Goal: Information Seeking & Learning: Learn about a topic

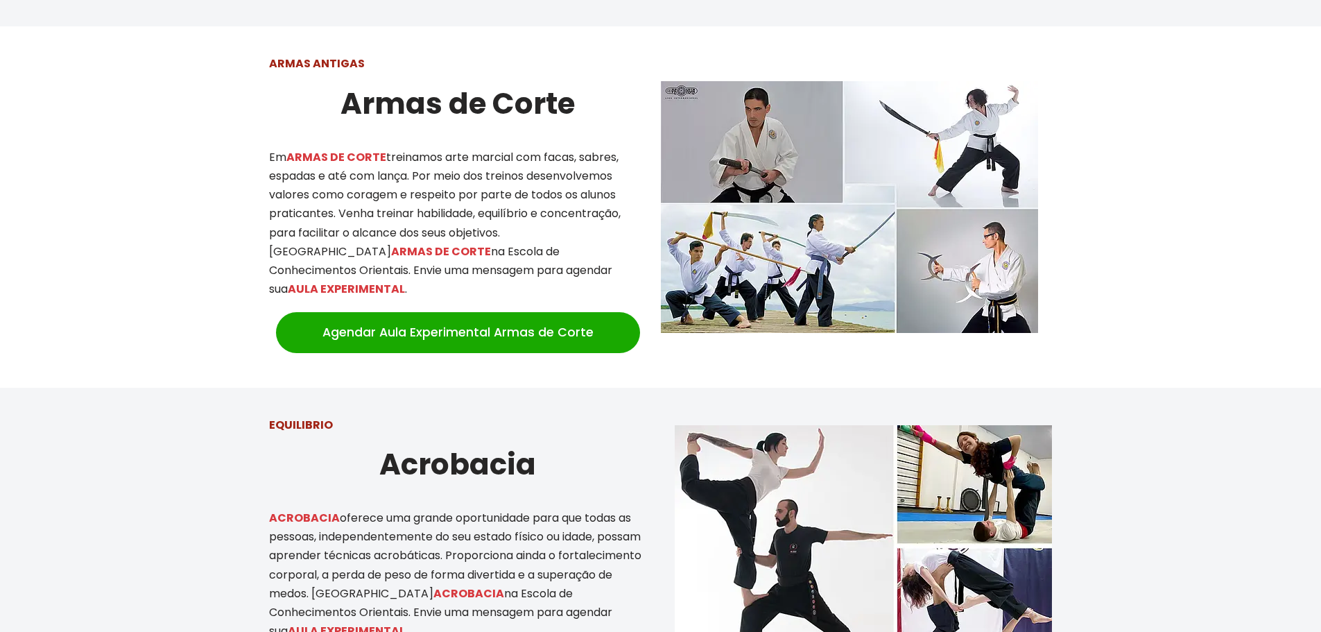
scroll to position [1872, 0]
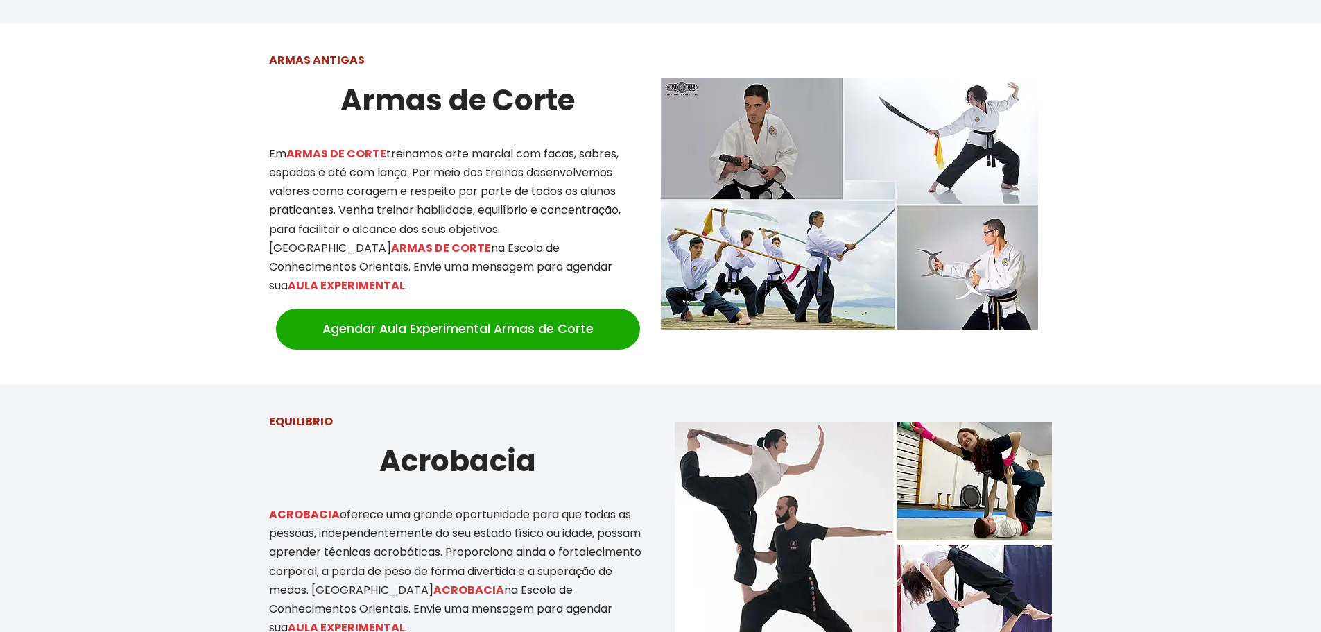
click at [987, 249] on img at bounding box center [849, 204] width 377 height 252
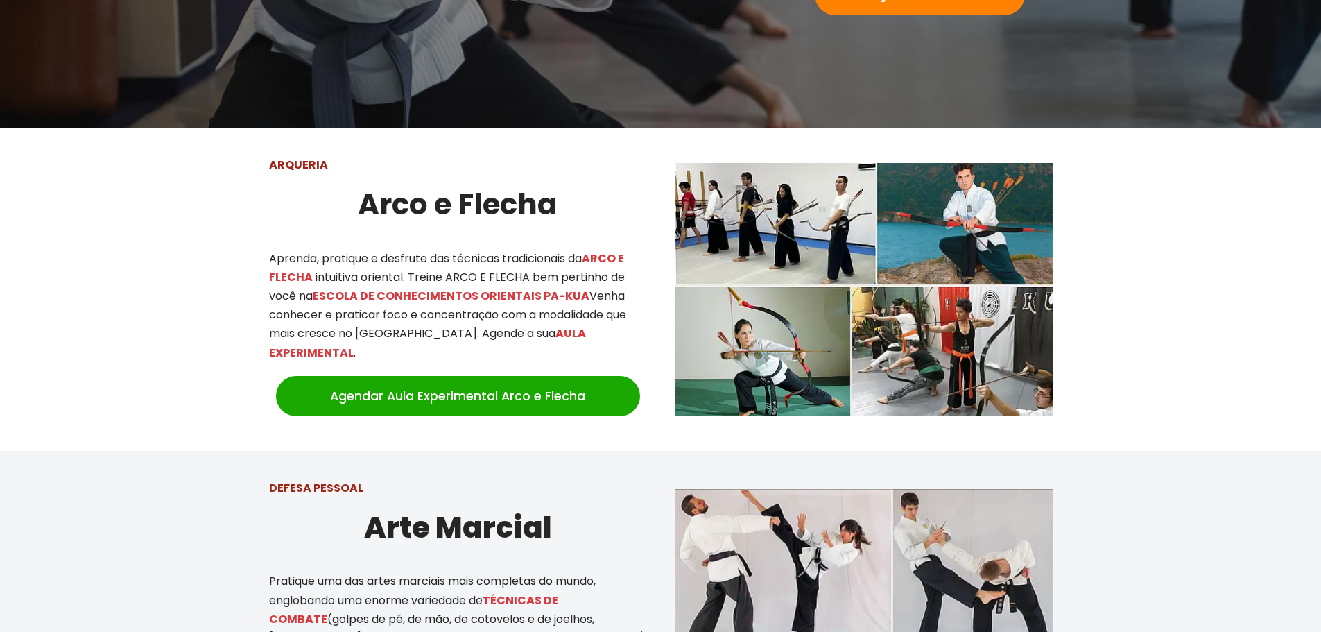
scroll to position [0, 0]
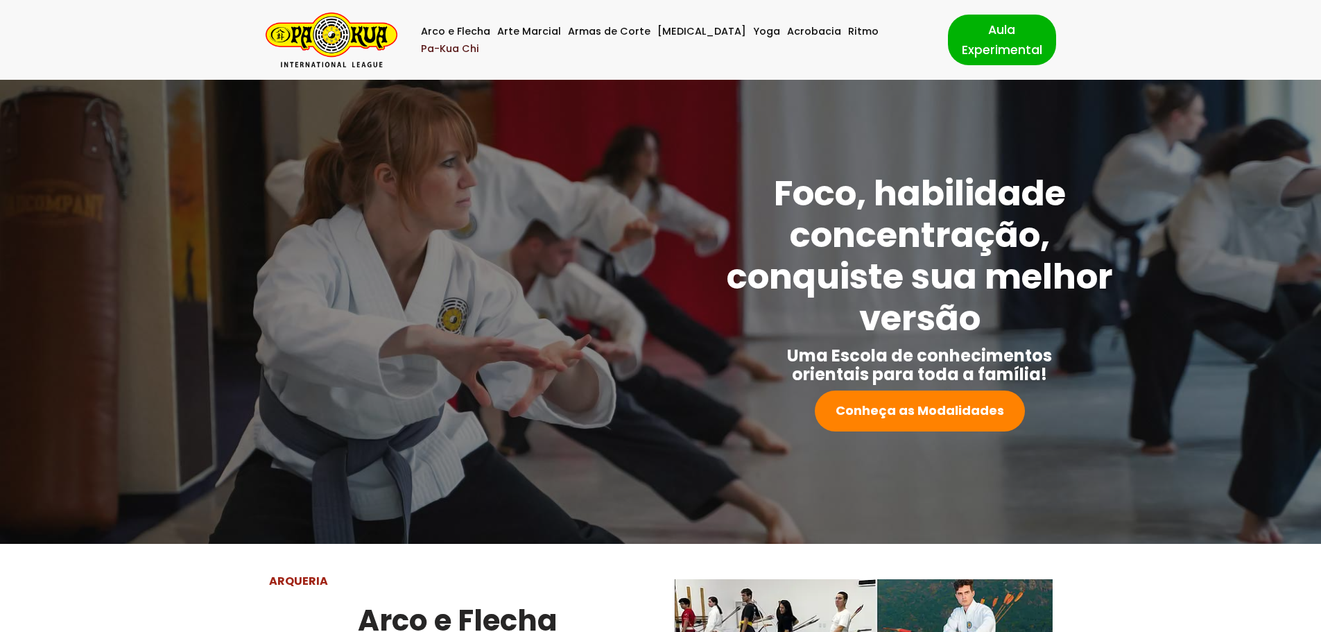
click at [479, 42] on link "Pa-Kua Chi" at bounding box center [450, 48] width 58 height 17
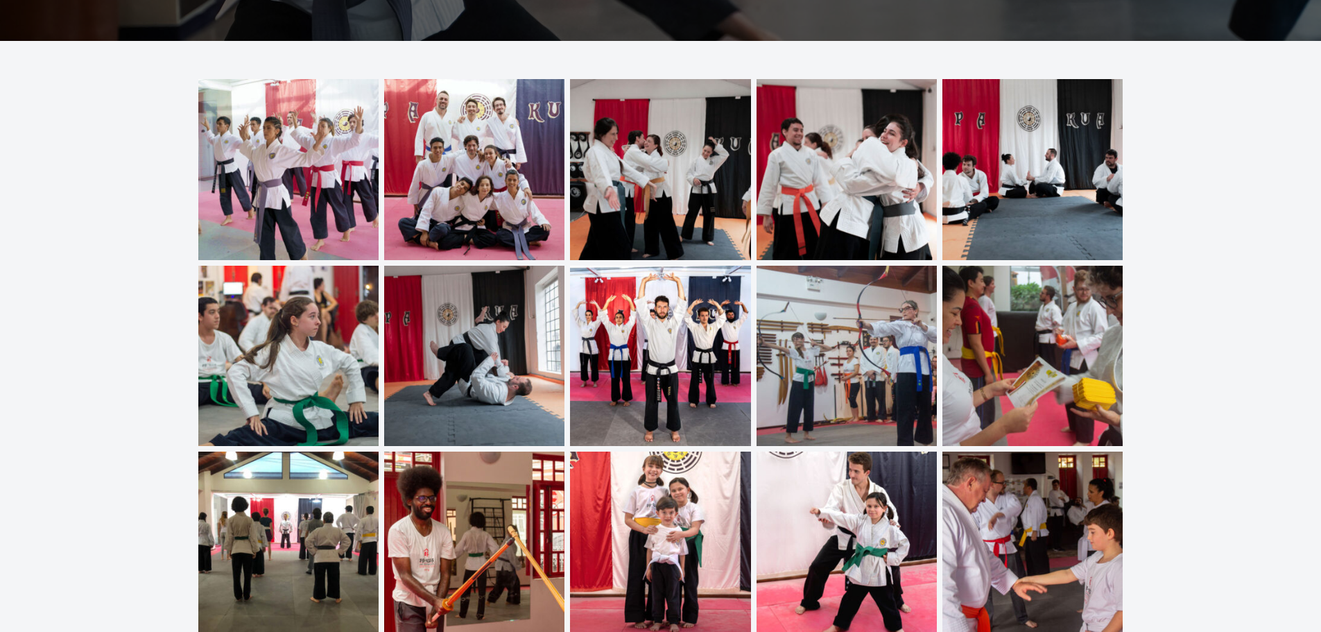
scroll to position [4506, 0]
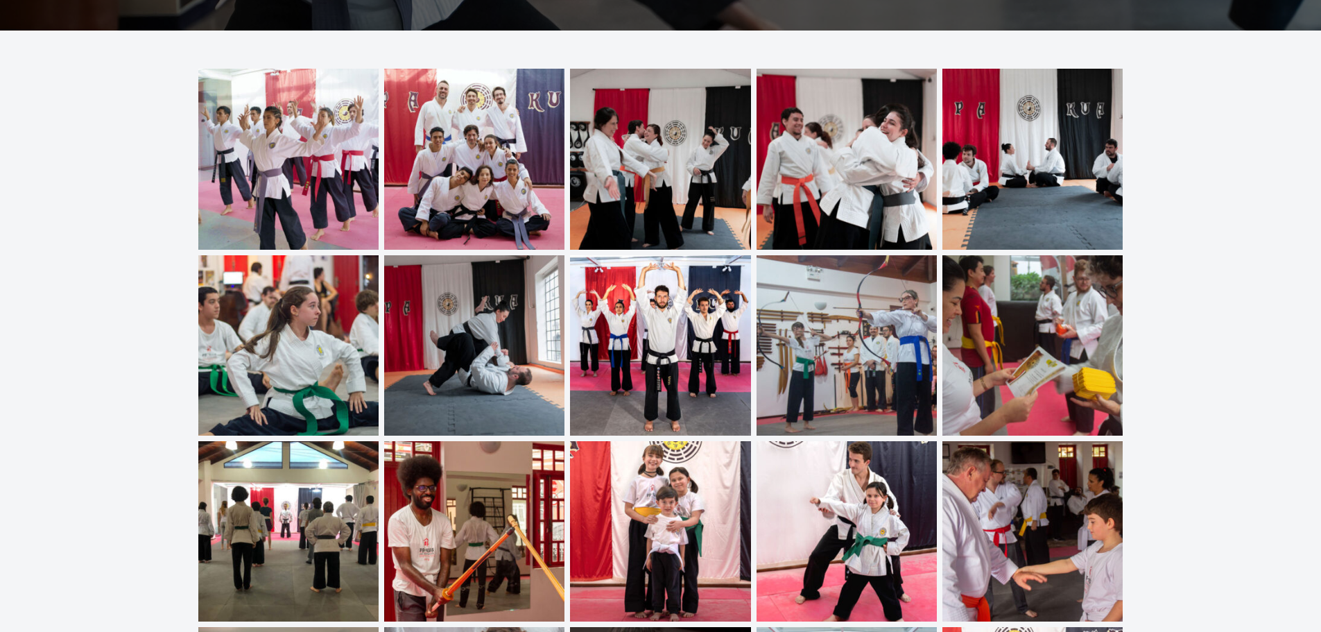
click at [487, 338] on img at bounding box center [474, 345] width 180 height 180
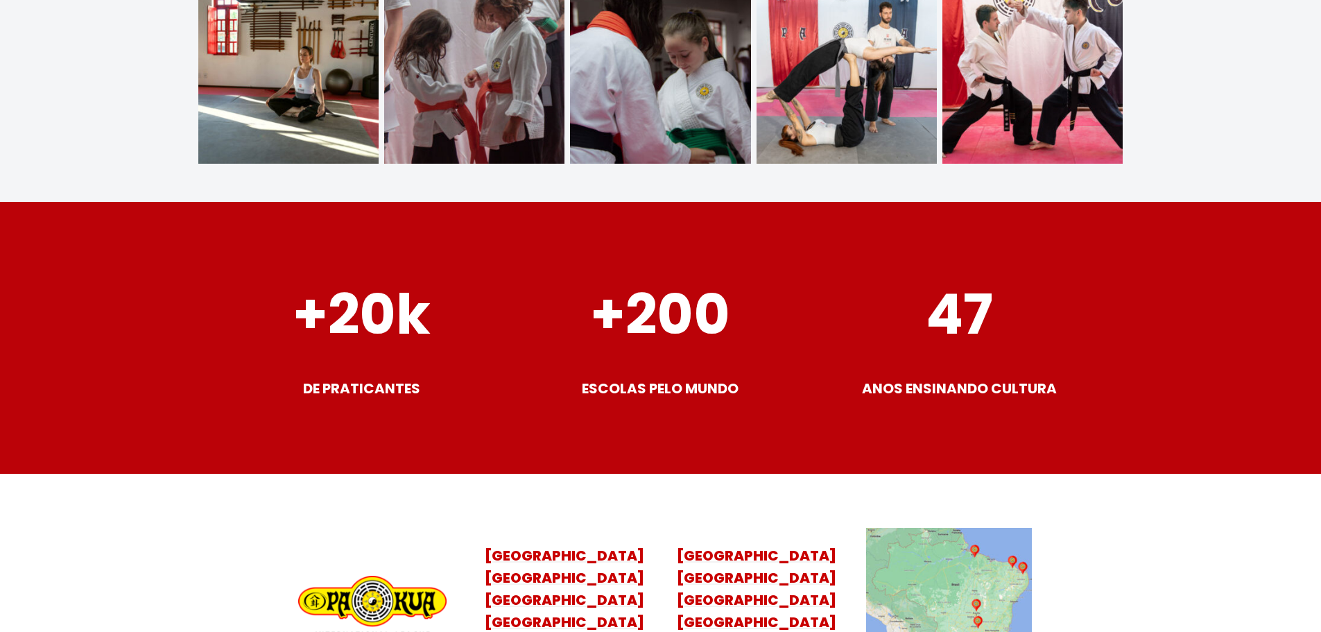
scroll to position [5328, 0]
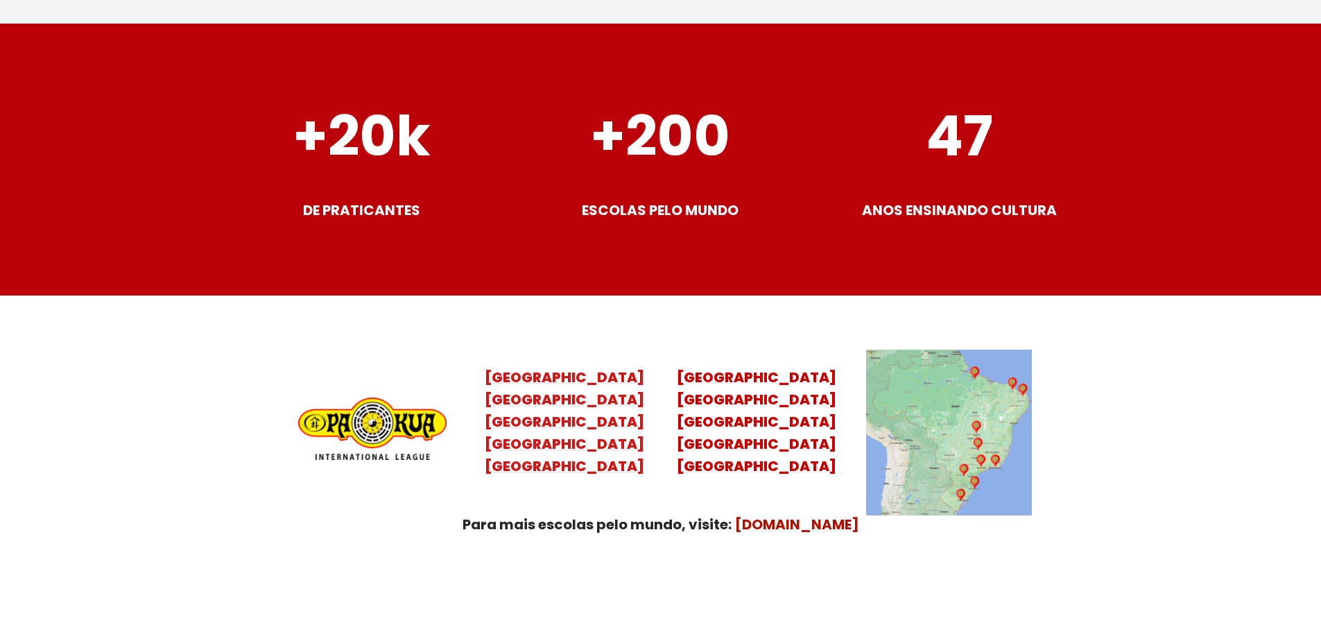
click at [566, 390] on mark "Santa Catarina Paraná São Paulo Rio de Janeiro" at bounding box center [565, 433] width 160 height 86
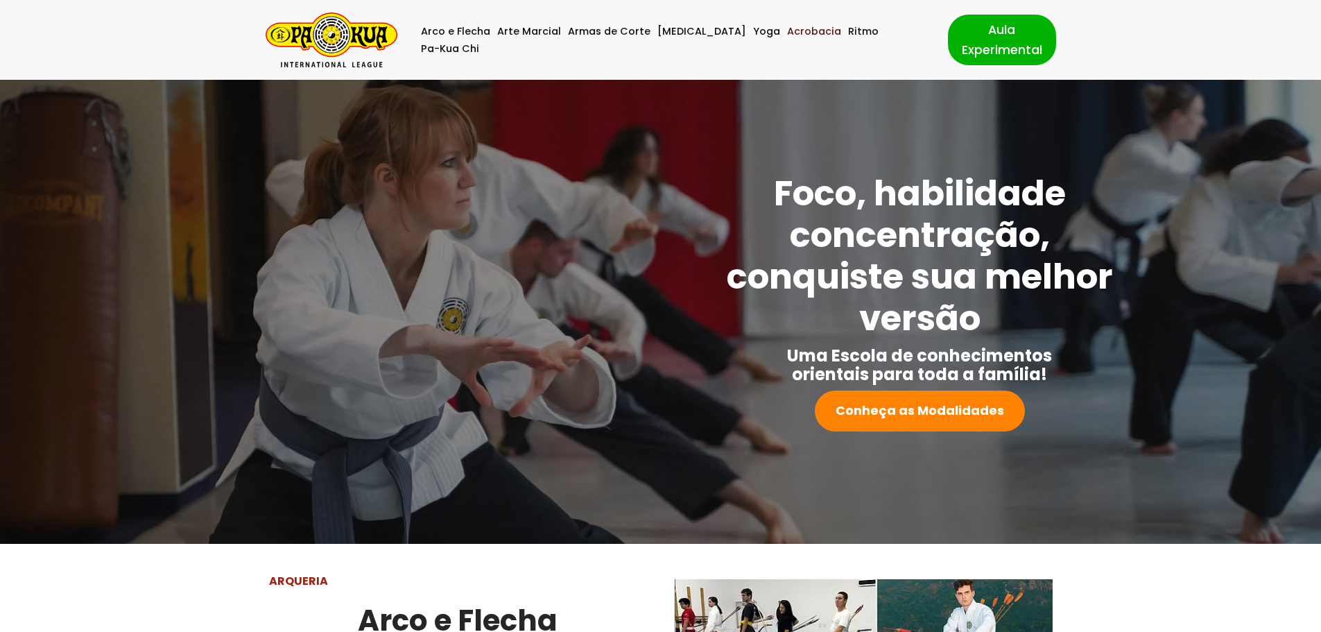
click at [787, 40] on link "Acrobacia" at bounding box center [814, 31] width 54 height 17
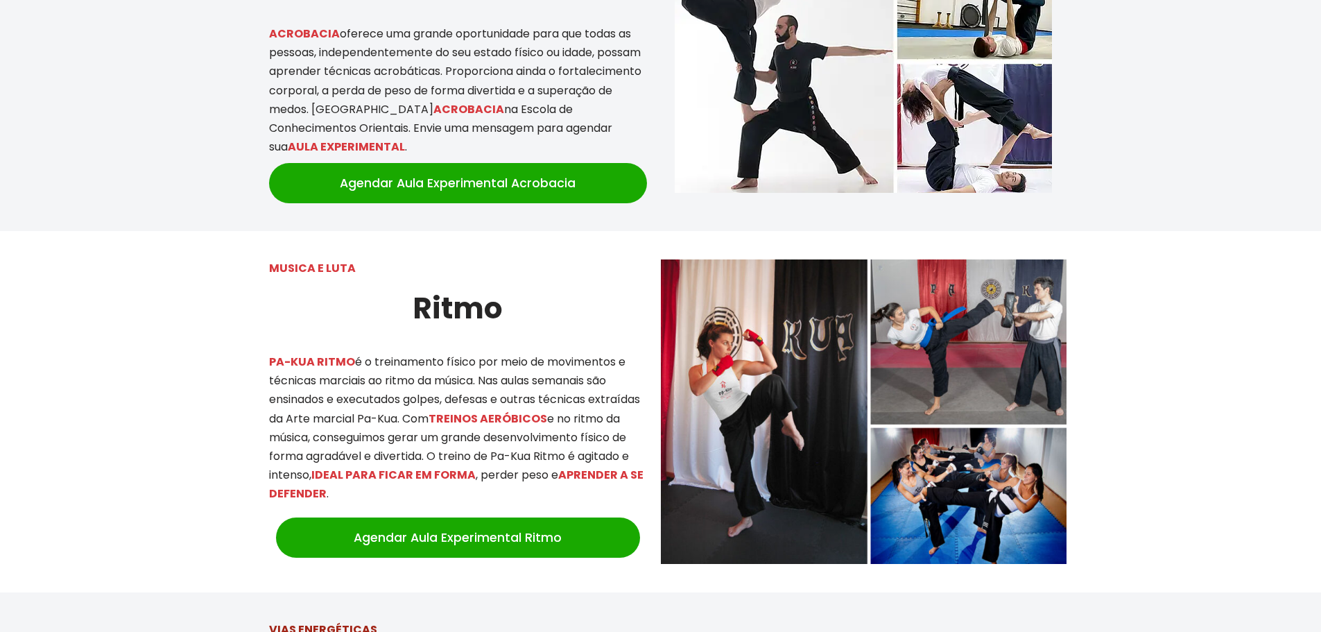
scroll to position [2361, 0]
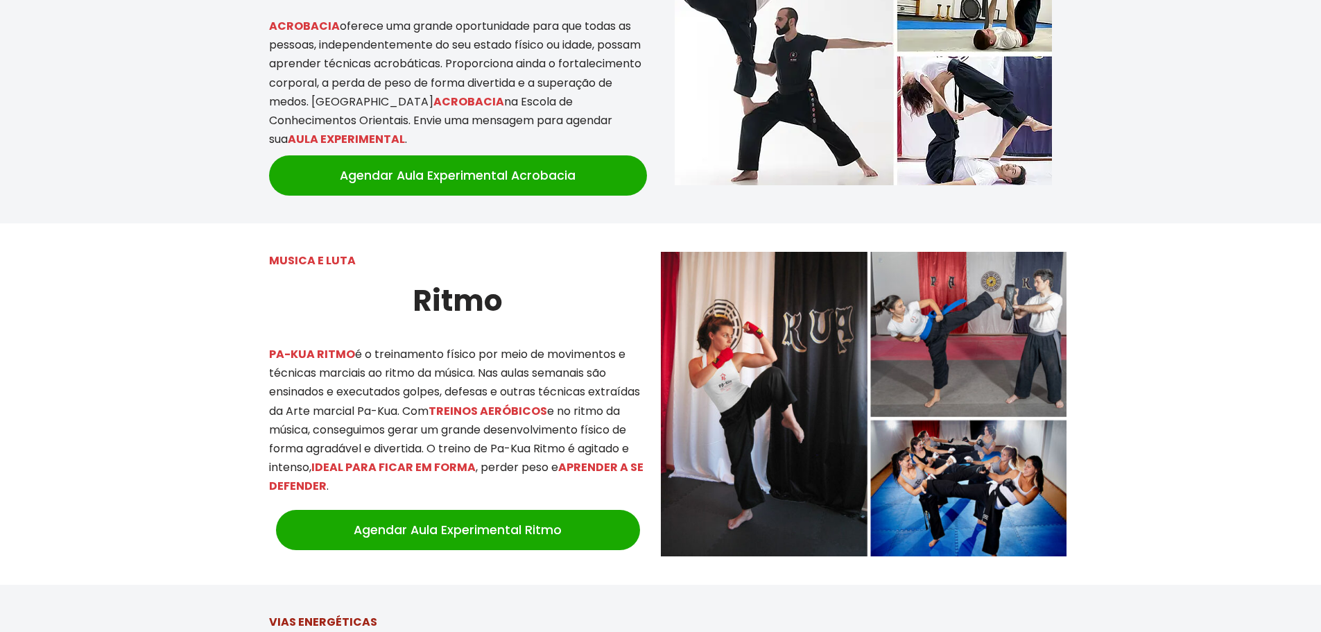
drag, startPoint x: 410, startPoint y: 317, endPoint x: 574, endPoint y: 345, distance: 166.1
click at [574, 345] on p "PA-KUA RITMO é o treinamento físico por meio de movimentos e técnicas marciais …" at bounding box center [458, 420] width 378 height 151
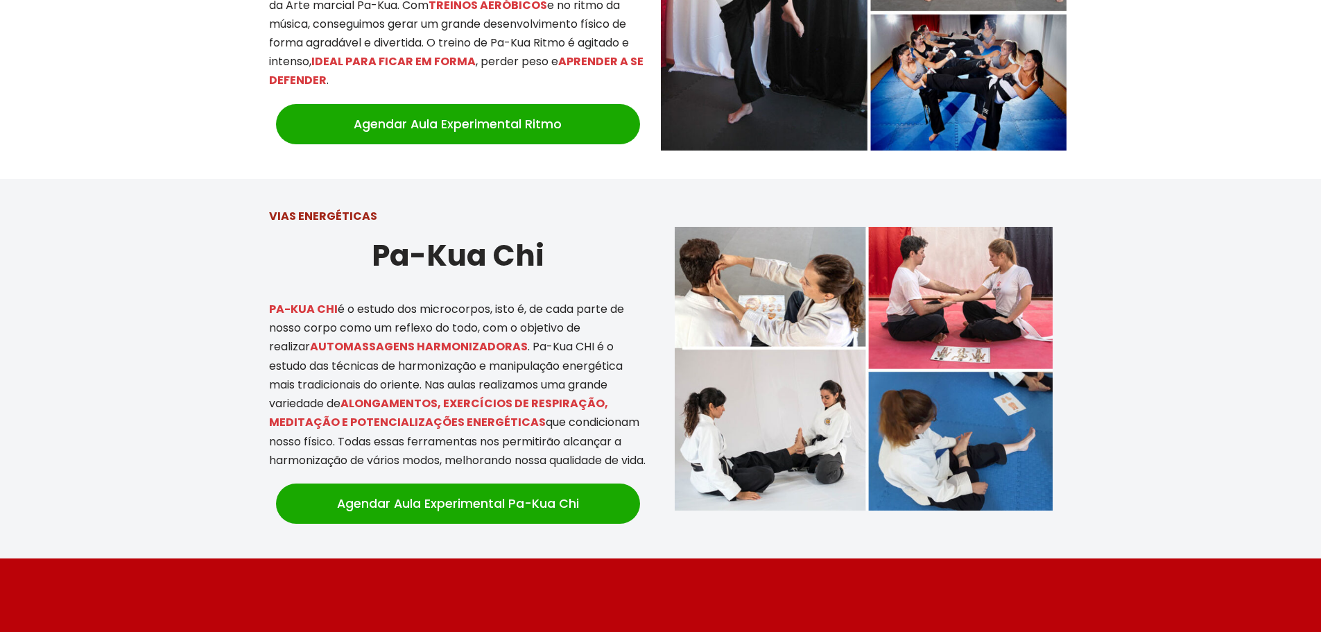
scroll to position [2846, 0]
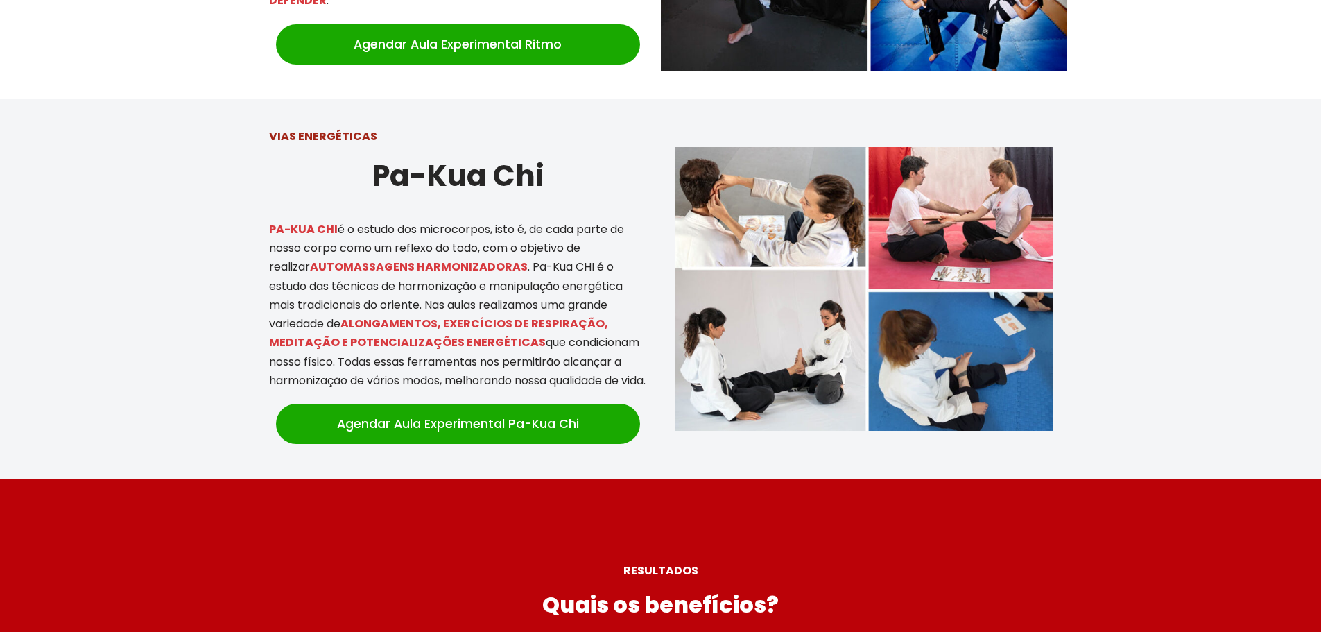
click at [585, 153] on h2 "Pa-Kua Chi" at bounding box center [458, 176] width 378 height 46
drag, startPoint x: 261, startPoint y: 200, endPoint x: 482, endPoint y: 232, distance: 222.9
click at [482, 232] on div "VIAS ENERGÉTICAS Pa-Kua Chi PA-KUA CHI é o estudo dos microcorpos, isto é, de c…" at bounding box center [458, 289] width 406 height 352
click at [483, 235] on p "PA-KUA CHI é o estudo dos microcorpos, isto é, de cada parte de nosso corpo com…" at bounding box center [458, 305] width 378 height 170
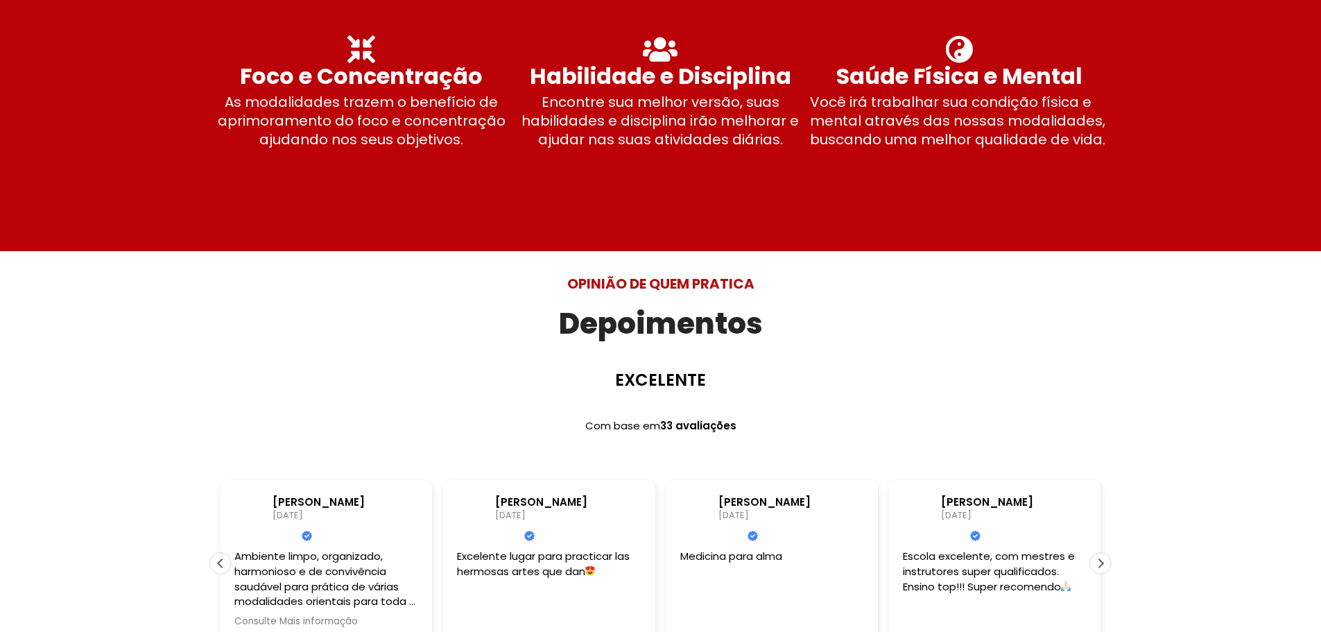
scroll to position [3609, 0]
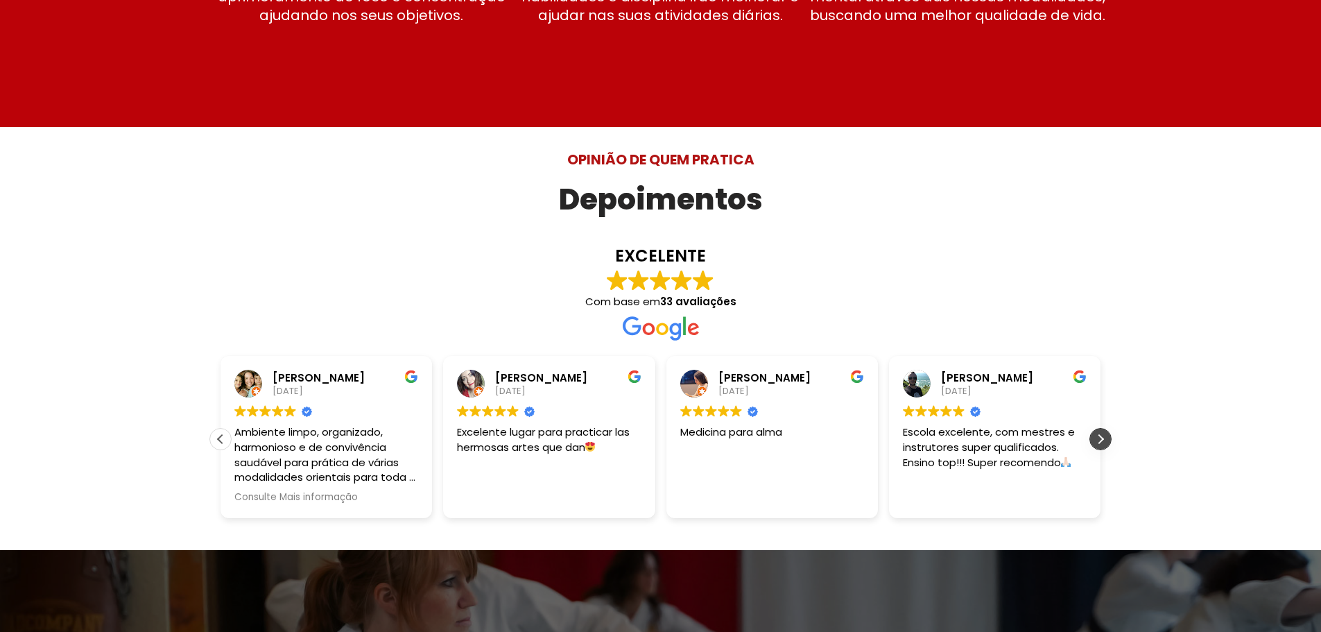
click at [1098, 429] on div "Próxima avaliação" at bounding box center [1100, 439] width 21 height 21
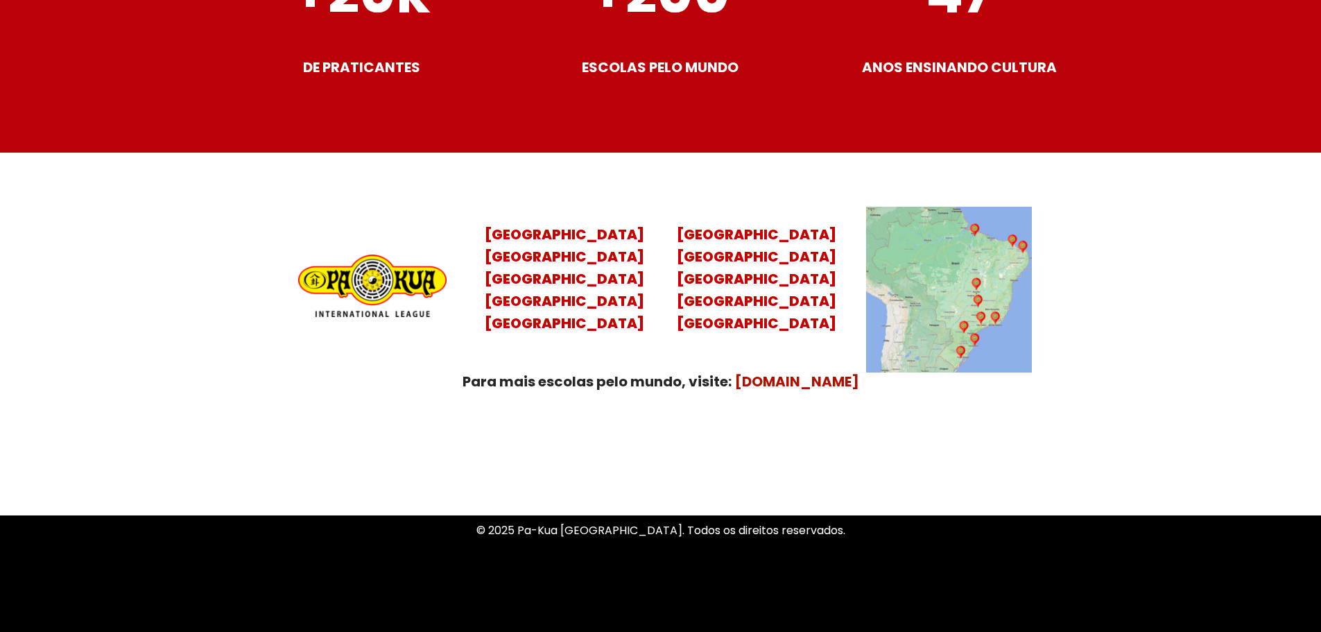
scroll to position [5429, 0]
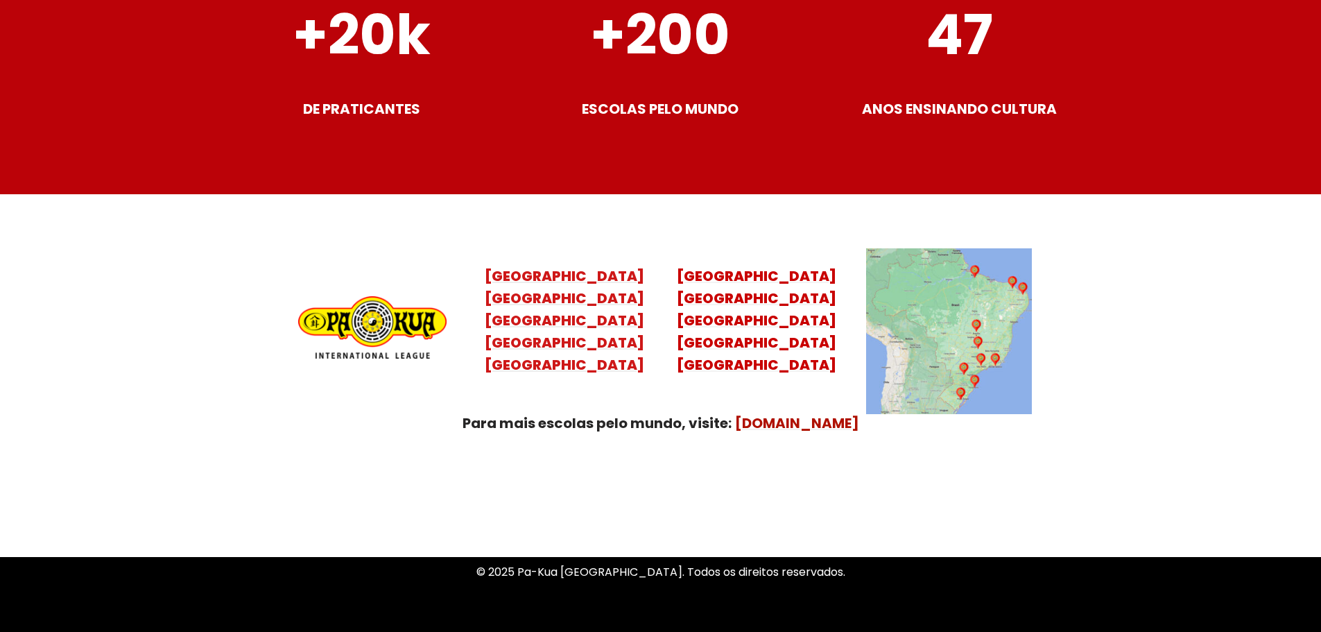
click at [583, 288] on mark "Santa Catarina Paraná São Paulo Rio de Janeiro" at bounding box center [565, 331] width 160 height 86
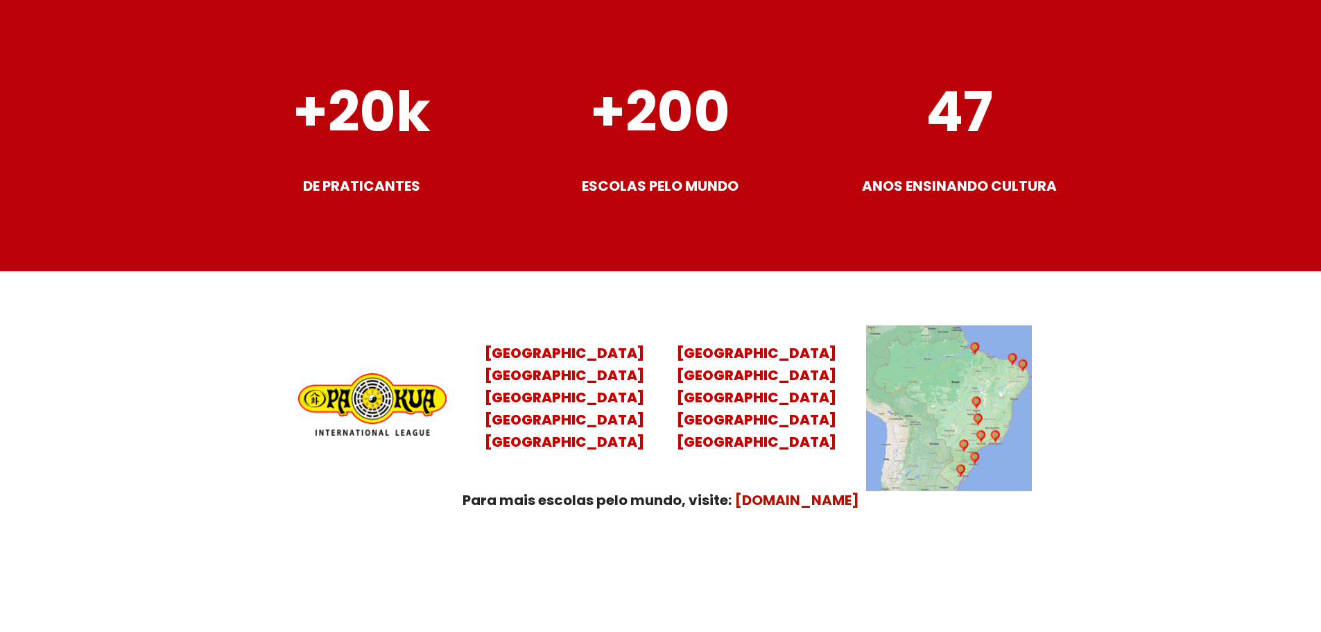
scroll to position [5352, 0]
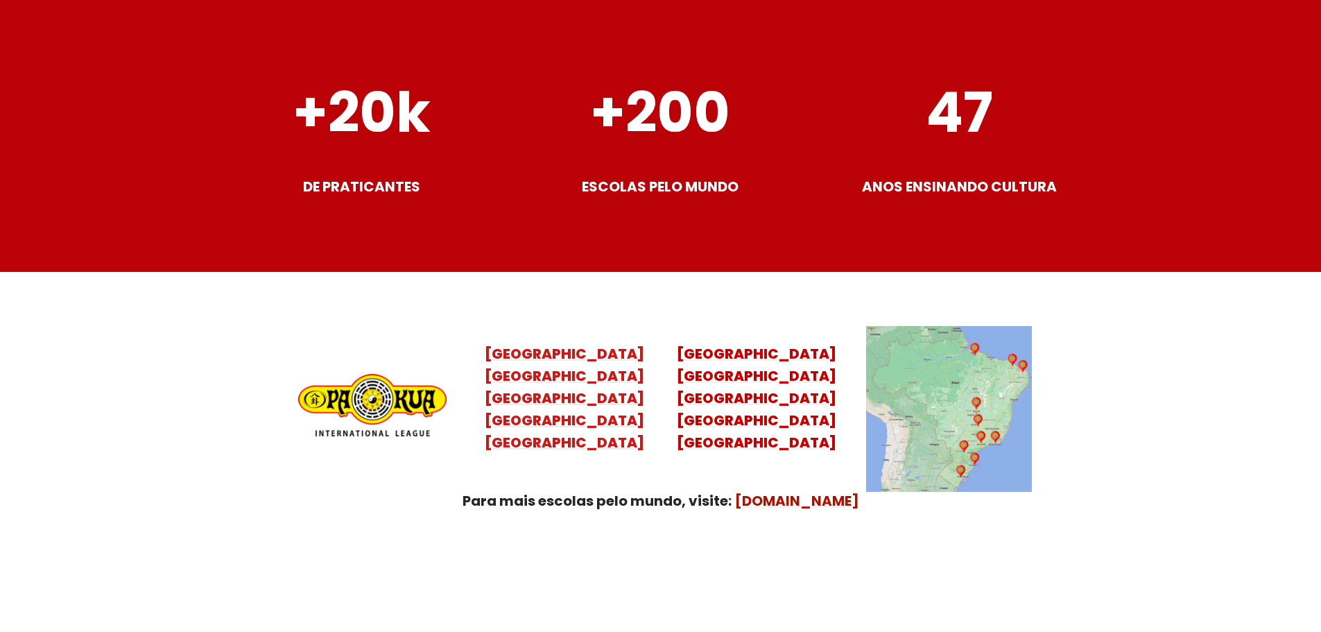
click at [569, 366] on mark "[GEOGRAPHIC_DATA] [GEOGRAPHIC_DATA] [GEOGRAPHIC_DATA] [GEOGRAPHIC_DATA]" at bounding box center [565, 409] width 160 height 86
